Goal: Task Accomplishment & Management: Use online tool/utility

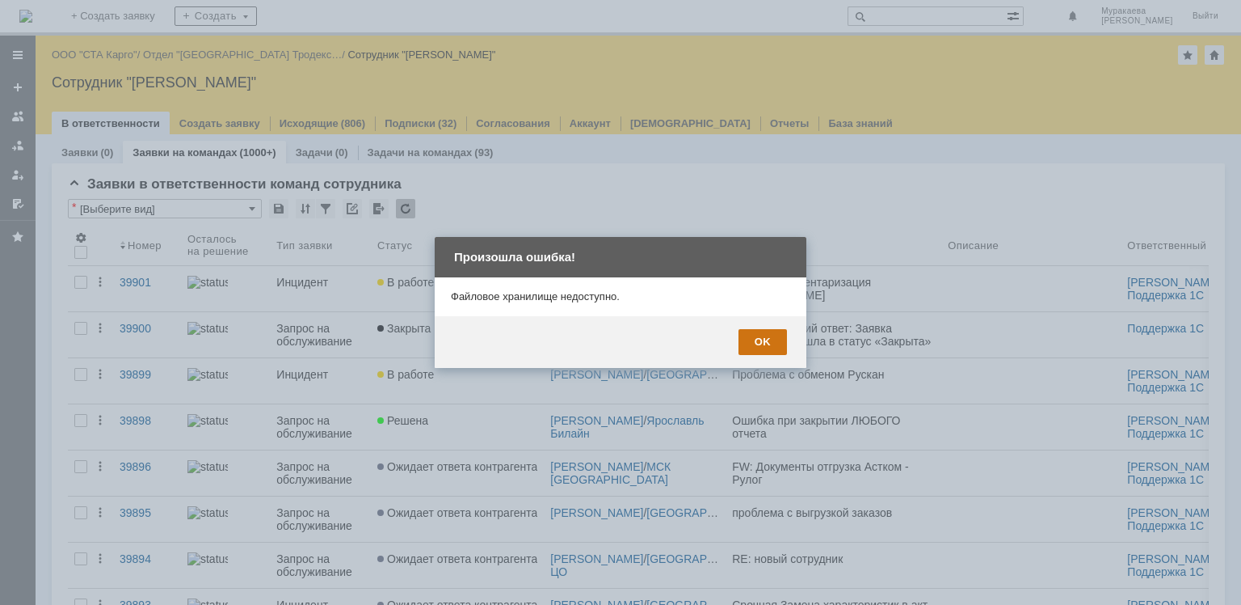
click at [769, 342] on div "OK" at bounding box center [763, 342] width 48 height 26
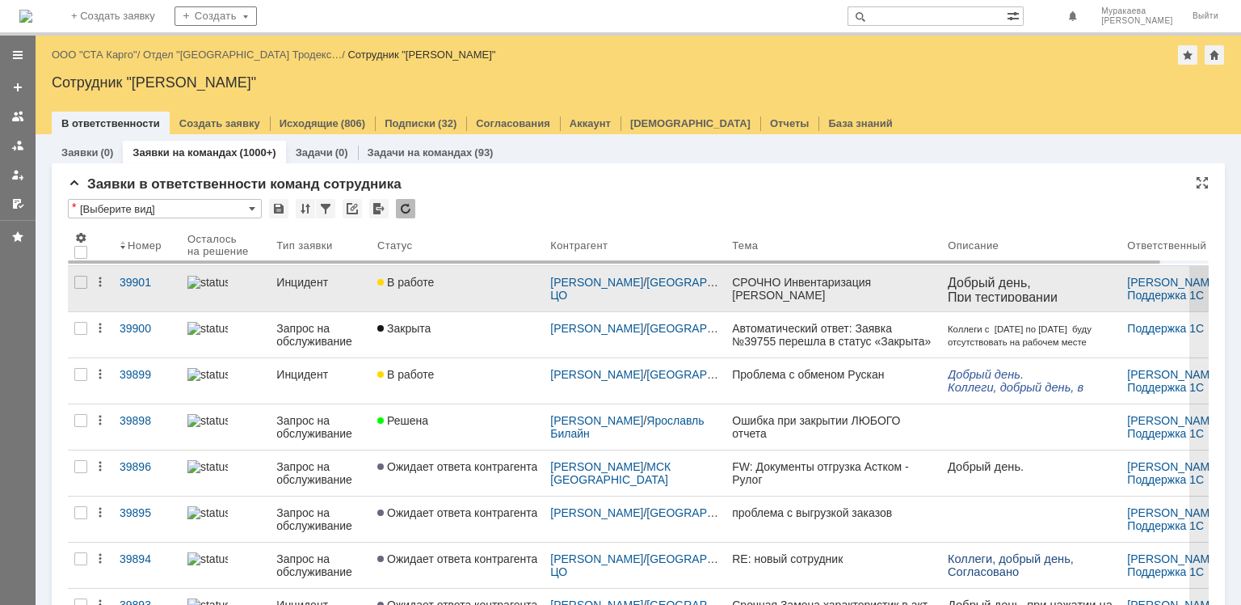
click at [309, 283] on div "Инцидент" at bounding box center [320, 282] width 88 height 13
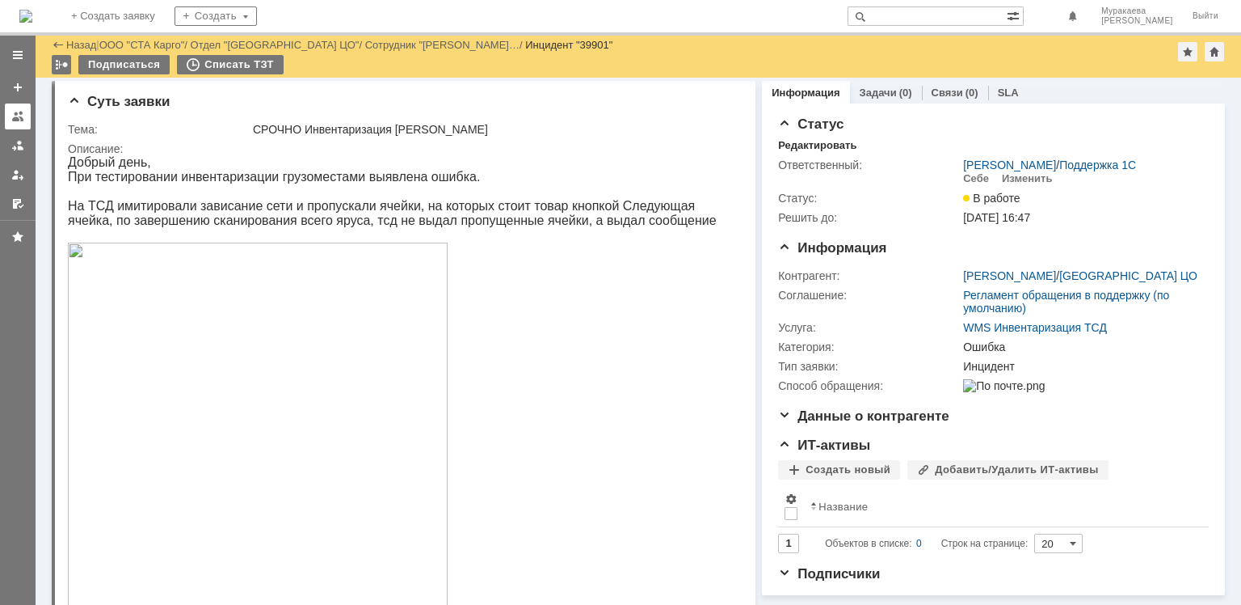
click at [16, 120] on div at bounding box center [17, 116] width 13 height 13
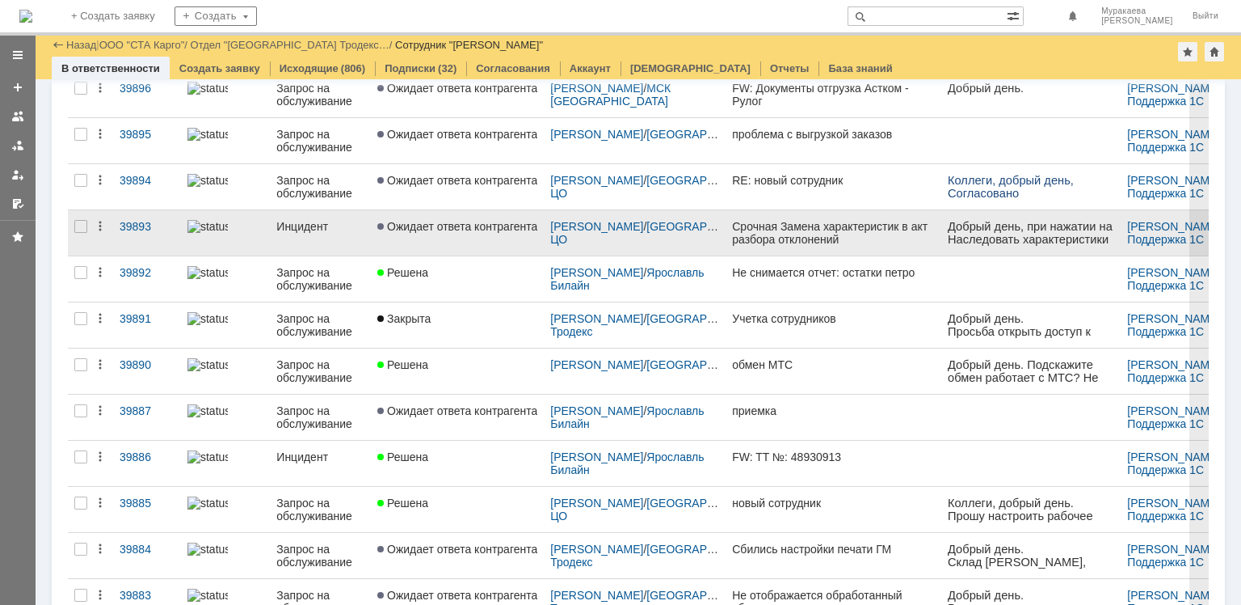
click at [315, 222] on div "Инцидент" at bounding box center [320, 226] width 88 height 13
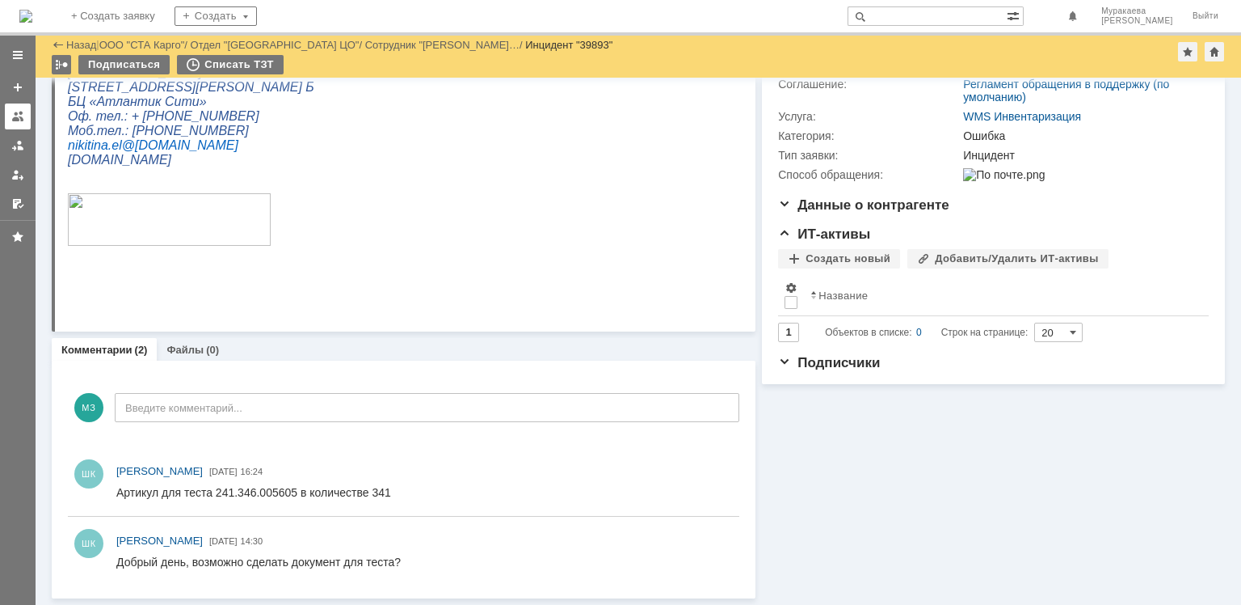
click at [23, 120] on div at bounding box center [17, 116] width 13 height 13
